Goal: Use online tool/utility: Utilize a website feature to perform a specific function

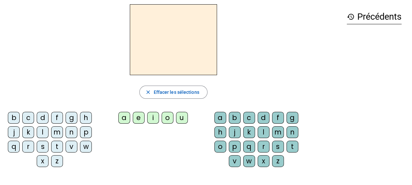
scroll to position [24, 0]
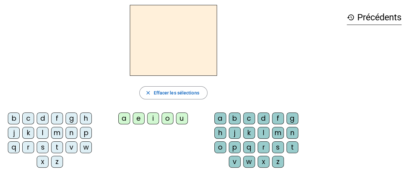
click at [40, 118] on div "d" at bounding box center [43, 118] width 12 height 12
click at [178, 121] on div "u" at bounding box center [182, 118] width 12 height 12
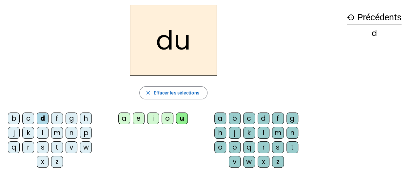
click at [252, 117] on div "c" at bounding box center [249, 118] width 12 height 12
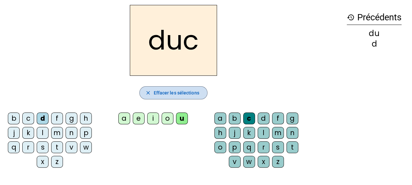
click at [178, 99] on span "button" at bounding box center [173, 93] width 67 height 16
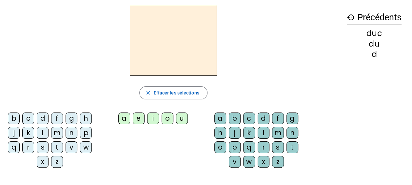
click at [46, 121] on div "d" at bounding box center [43, 118] width 12 height 12
click at [178, 121] on div "u" at bounding box center [182, 118] width 12 height 12
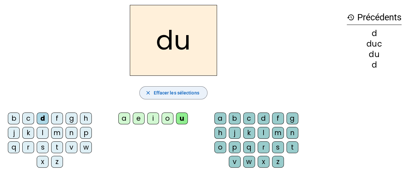
click at [178, 91] on span "Effacer les sélections" at bounding box center [176, 93] width 46 height 8
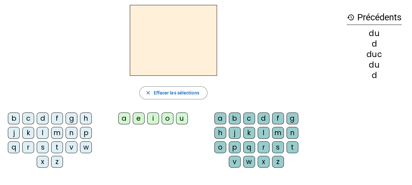
click at [47, 119] on div "d" at bounding box center [43, 118] width 12 height 12
click at [138, 121] on div "e" at bounding box center [139, 118] width 12 height 12
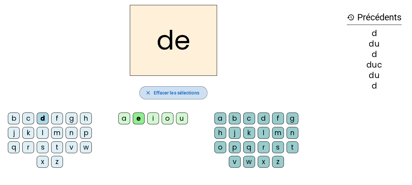
click at [148, 92] on mat-icon "close" at bounding box center [148, 93] width 6 height 6
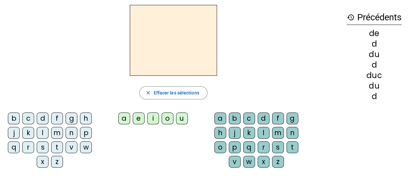
click at [74, 129] on div "n" at bounding box center [72, 133] width 12 height 12
click at [137, 118] on div "e" at bounding box center [139, 118] width 12 height 12
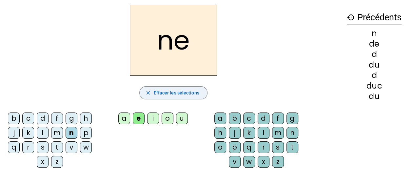
click at [161, 89] on span "Effacer les sélections" at bounding box center [176, 93] width 46 height 8
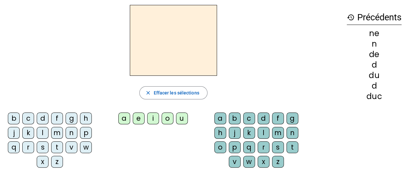
click at [56, 134] on div "m" at bounding box center [57, 133] width 12 height 12
click at [135, 119] on div "e" at bounding box center [139, 118] width 12 height 12
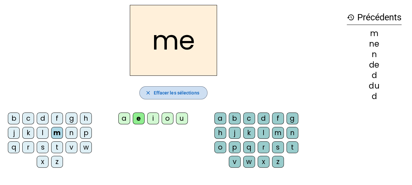
click at [168, 87] on span "button" at bounding box center [173, 93] width 67 height 16
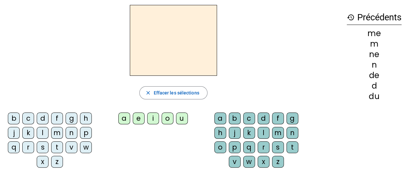
click at [43, 145] on div "s" at bounding box center [43, 147] width 12 height 12
click at [139, 120] on div "e" at bounding box center [139, 118] width 12 height 12
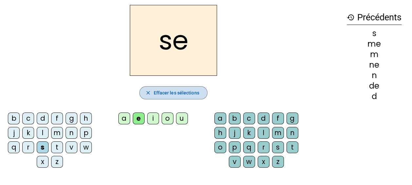
click at [155, 89] on span "Effacer les sélections" at bounding box center [176, 93] width 46 height 8
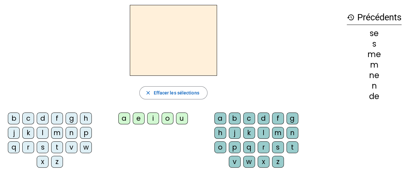
click at [45, 145] on div "s" at bounding box center [43, 147] width 12 height 12
click at [181, 115] on div "u" at bounding box center [182, 118] width 12 height 12
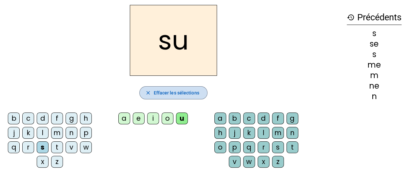
click at [184, 95] on span "Effacer les sélections" at bounding box center [176, 93] width 46 height 8
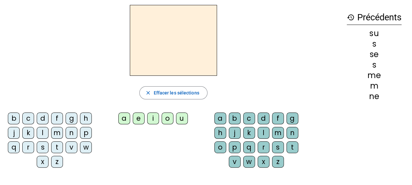
click at [45, 133] on div "l" at bounding box center [43, 133] width 12 height 12
click at [182, 119] on div "u" at bounding box center [182, 118] width 12 height 12
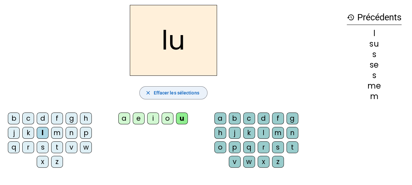
click at [183, 93] on span "Effacer les sélections" at bounding box center [176, 93] width 46 height 8
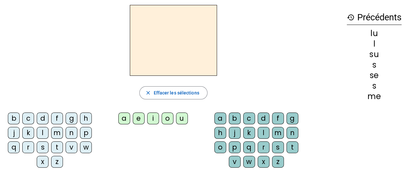
click at [43, 133] on div "l" at bounding box center [43, 133] width 12 height 12
click at [126, 118] on div "a" at bounding box center [124, 118] width 12 height 12
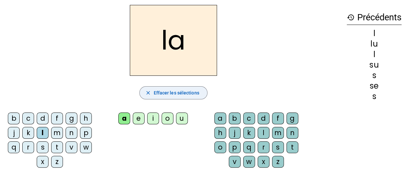
click at [172, 92] on span "Effacer les sélections" at bounding box center [176, 93] width 46 height 8
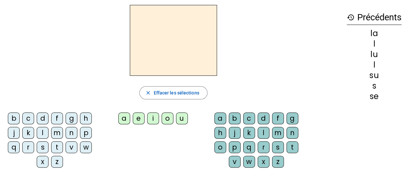
click at [43, 134] on div "l" at bounding box center [43, 133] width 12 height 12
click at [128, 119] on div "a" at bounding box center [124, 118] width 12 height 12
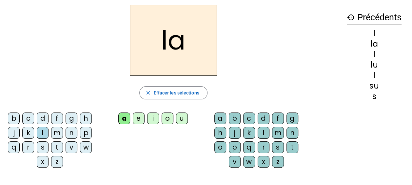
click at [252, 117] on div "c" at bounding box center [249, 118] width 12 height 12
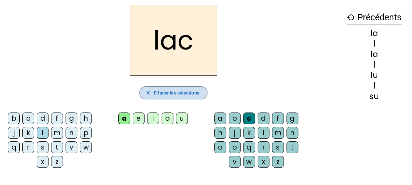
click at [191, 92] on span "Effacer les sélections" at bounding box center [176, 93] width 46 height 8
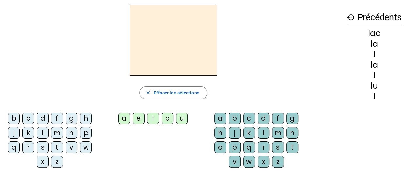
click at [54, 144] on div "t" at bounding box center [57, 147] width 12 height 12
click at [122, 120] on div "a" at bounding box center [124, 118] width 12 height 12
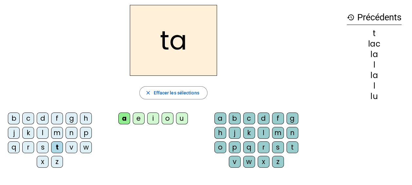
click at [247, 118] on div "c" at bounding box center [249, 118] width 12 height 12
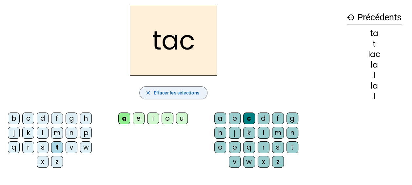
click at [197, 95] on span "Effacer les sélections" at bounding box center [176, 93] width 46 height 8
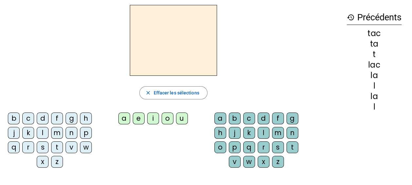
click at [17, 118] on div "b" at bounding box center [14, 118] width 12 height 12
click at [122, 117] on div "a" at bounding box center [124, 118] width 12 height 12
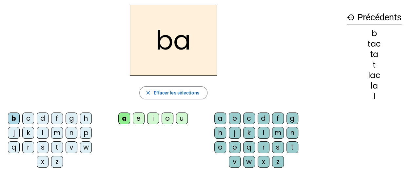
click at [253, 115] on div "c" at bounding box center [249, 118] width 12 height 12
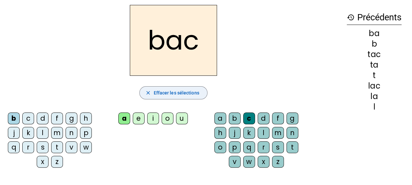
click at [174, 94] on span "Effacer les sélections" at bounding box center [176, 93] width 46 height 8
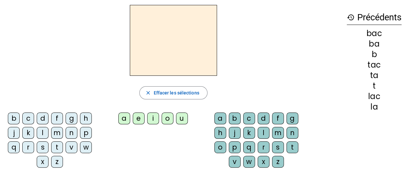
click at [46, 146] on div "s" at bounding box center [43, 147] width 12 height 12
click at [127, 119] on div "a" at bounding box center [124, 118] width 12 height 12
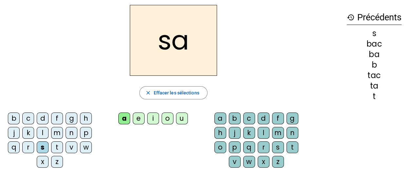
click at [247, 118] on div "c" at bounding box center [249, 118] width 12 height 12
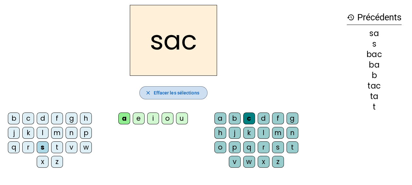
click at [188, 92] on span "Effacer les sélections" at bounding box center [176, 93] width 46 height 8
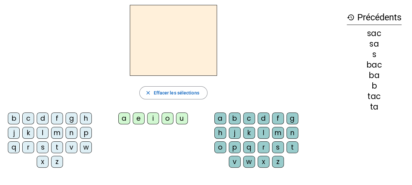
click at [45, 146] on div "s" at bounding box center [43, 147] width 12 height 12
click at [137, 120] on div "e" at bounding box center [139, 118] width 12 height 12
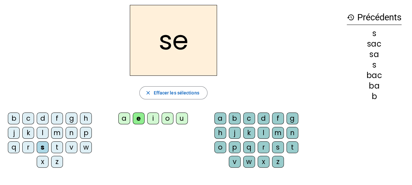
click at [266, 131] on div "l" at bounding box center [264, 133] width 12 height 12
